Goal: Find specific page/section: Find specific page/section

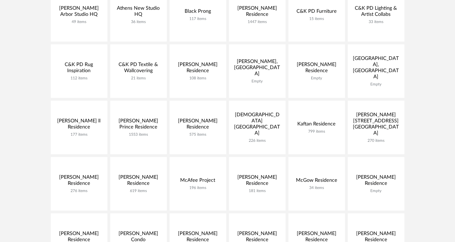
scroll to position [166, 0]
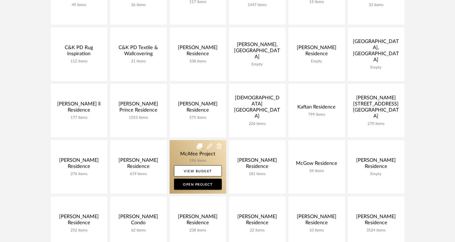
click at [179, 153] on link at bounding box center [198, 167] width 57 height 54
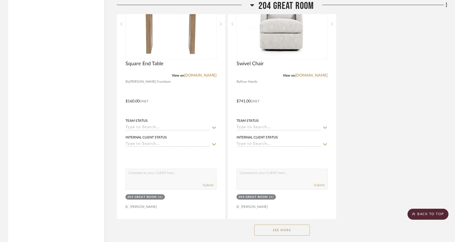
scroll to position [3968, 0]
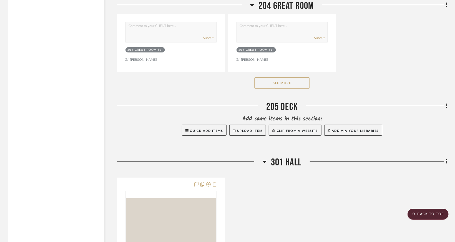
click at [277, 89] on button "See More" at bounding box center [281, 82] width 55 height 11
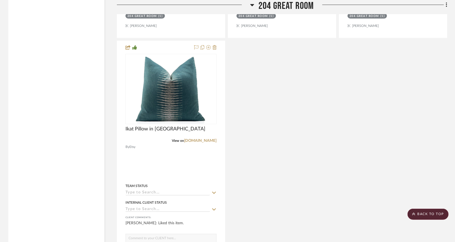
scroll to position [4495, 0]
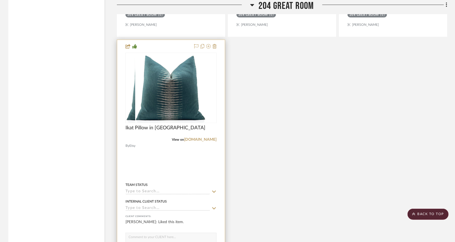
click at [162, 168] on div at bounding box center [171, 161] width 108 height 243
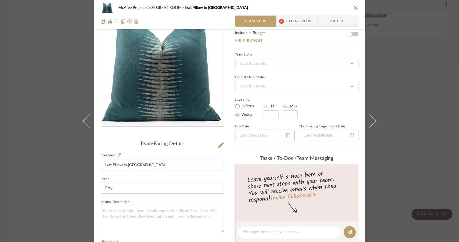
scroll to position [83, 0]
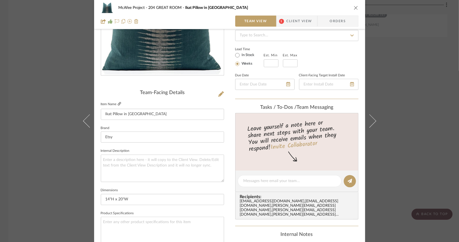
click at [118, 103] on icon at bounding box center [119, 103] width 3 height 3
click at [289, 21] on span "Client View" at bounding box center [299, 21] width 26 height 11
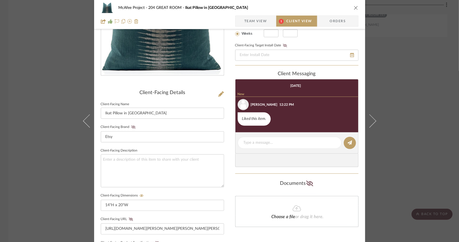
click at [252, 17] on span "Team View" at bounding box center [255, 21] width 23 height 11
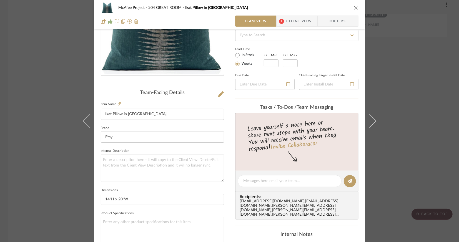
click at [58, 80] on div "McAfee Project 204 GREAT ROOM Ikat Pillow in Peacock Team View 1 Client View Or…" at bounding box center [229, 121] width 459 height 242
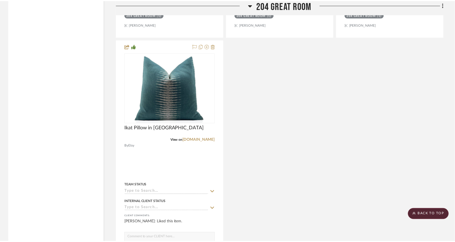
scroll to position [4495, 0]
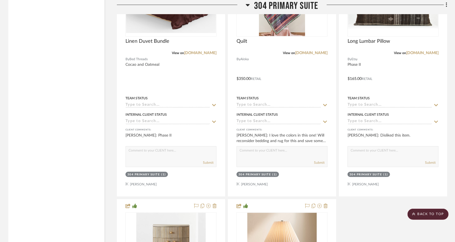
scroll to position [6910, 0]
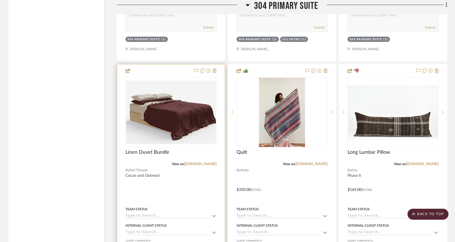
click at [191, 186] on div at bounding box center [171, 185] width 108 height 243
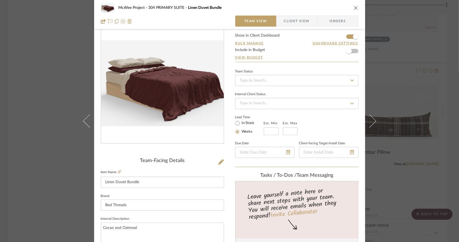
scroll to position [28, 0]
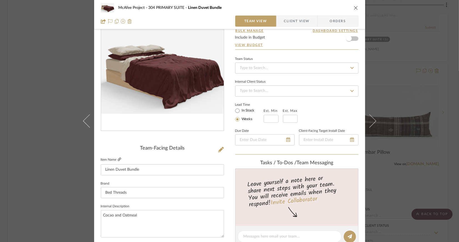
click at [118, 160] on icon at bounding box center [119, 159] width 3 height 3
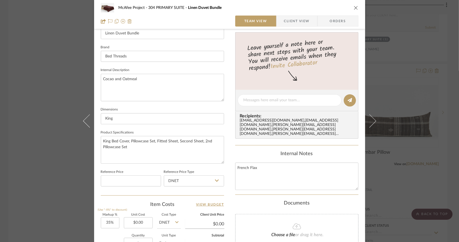
scroll to position [166, 0]
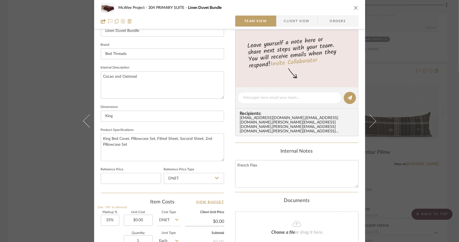
click at [55, 104] on div "McAfee Project 304 PRIMARY SUITE Linen Duvet Bundle Team View Client View Order…" at bounding box center [229, 121] width 459 height 242
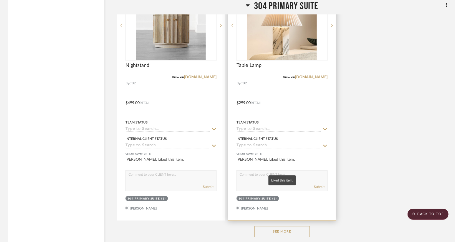
scroll to position [7326, 0]
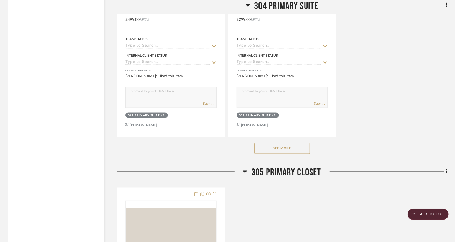
click at [282, 154] on button "See More" at bounding box center [281, 148] width 55 height 11
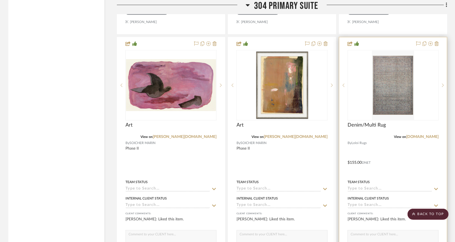
scroll to position [7936, 0]
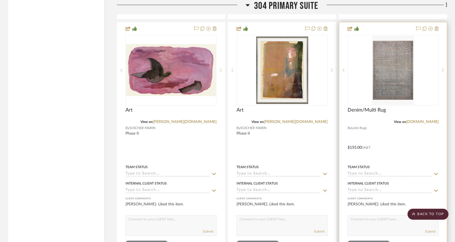
click at [388, 143] on div at bounding box center [393, 143] width 108 height 243
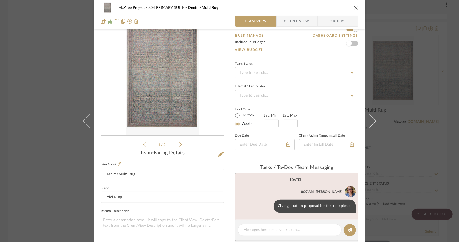
scroll to position [28, 0]
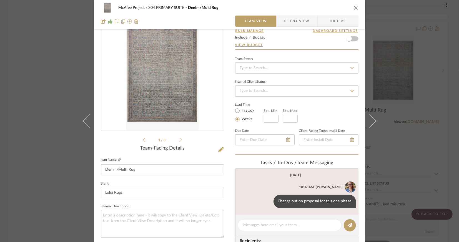
click at [118, 160] on icon at bounding box center [119, 159] width 3 height 3
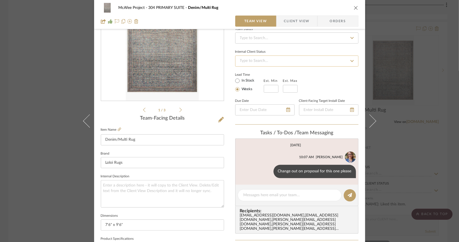
scroll to position [83, 0]
